Goal: Task Accomplishment & Management: Manage account settings

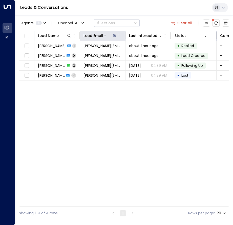
click at [115, 35] on icon at bounding box center [115, 36] width 4 height 4
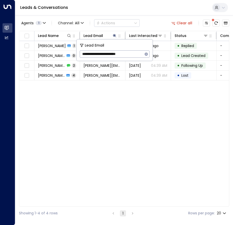
click at [146, 54] on icon "button" at bounding box center [146, 54] width 4 height 4
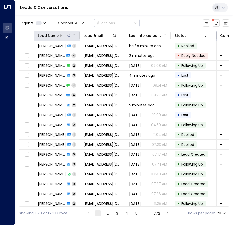
click at [69, 36] on icon at bounding box center [69, 36] width 4 height 4
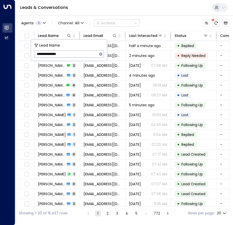
type input "**********"
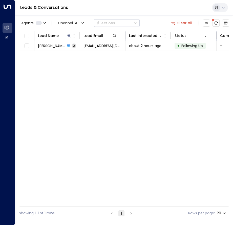
click at [117, 123] on div "Lead Name Lead Email Last Interacted Status Company Name Product # of people AI…" at bounding box center [124, 119] width 210 height 176
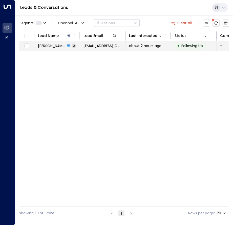
click at [102, 48] on span "[EMAIL_ADDRESS][DOMAIN_NAME]" at bounding box center [102, 45] width 38 height 5
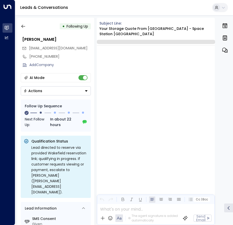
scroll to position [504, 0]
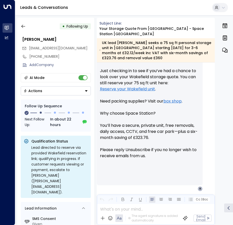
click at [81, 92] on button "Actions" at bounding box center [56, 90] width 70 height 9
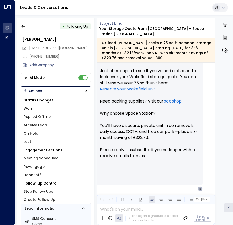
click at [47, 118] on span "Replied Offline" at bounding box center [37, 116] width 27 height 5
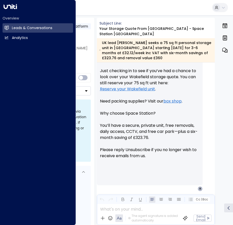
click at [1, 121] on div "Overview Leads & Conversations Leads & Conversations Analytics Analytics" at bounding box center [38, 112] width 76 height 225
